Goal: Task Accomplishment & Management: Manage account settings

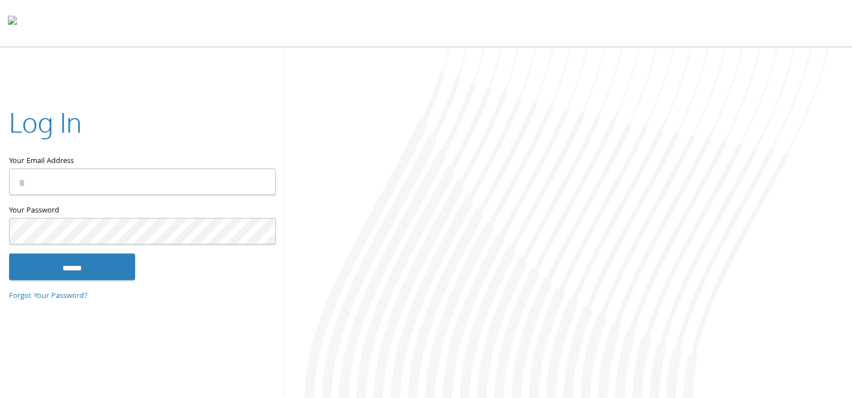
click at [56, 181] on input "Your Email Address" at bounding box center [142, 182] width 267 height 26
type input "**********"
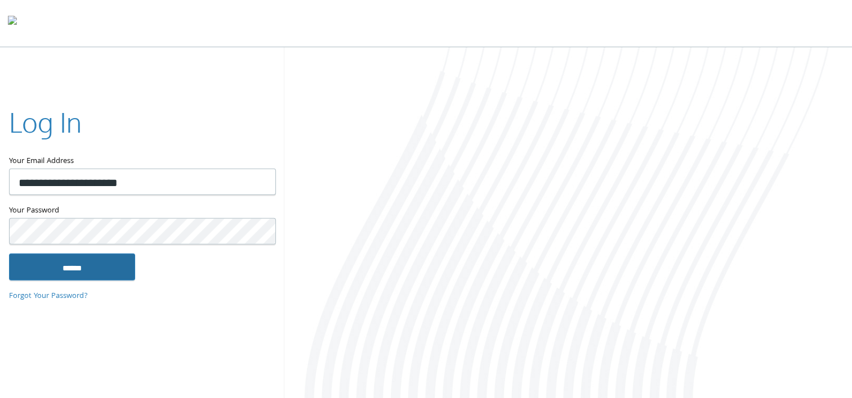
click at [83, 266] on input "******" at bounding box center [72, 266] width 126 height 27
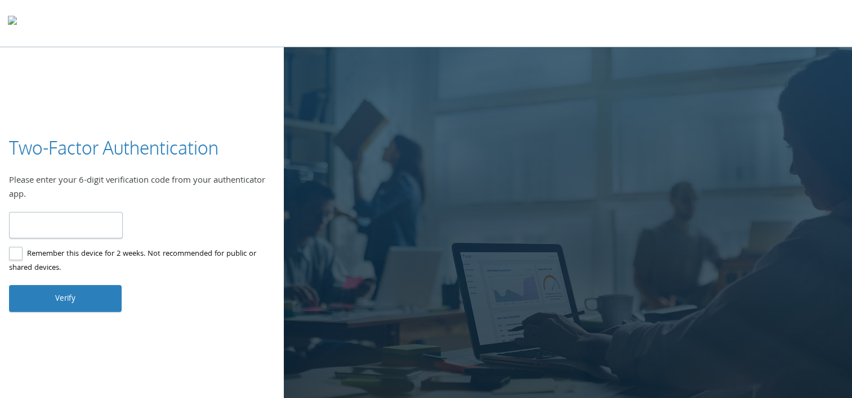
type input "******"
